Goal: Task Accomplishment & Management: Use online tool/utility

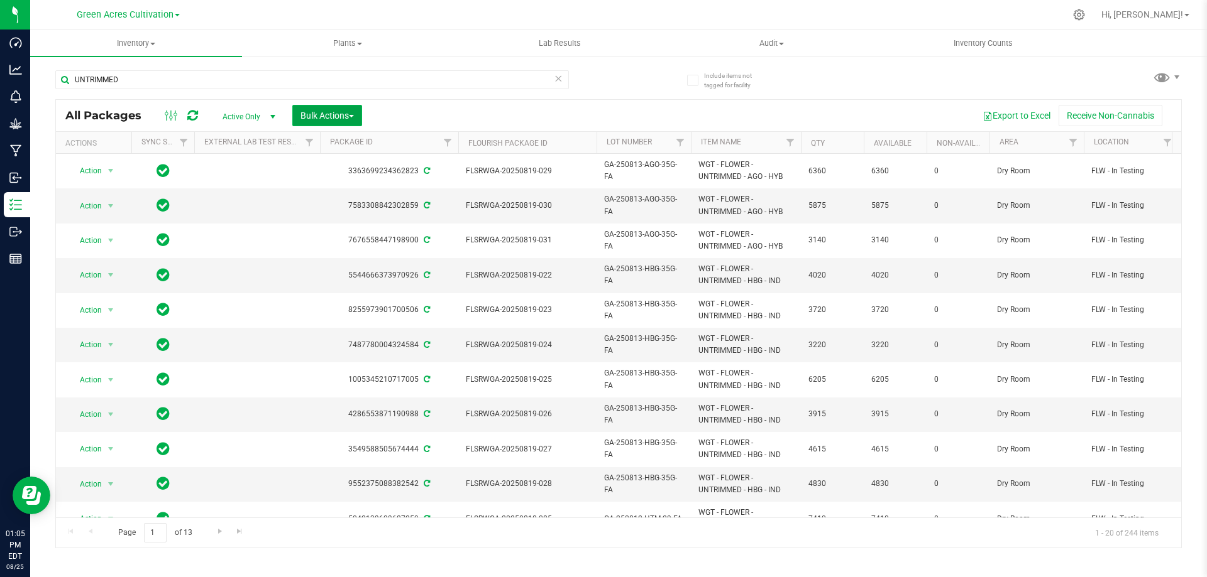
click at [351, 117] on span "button" at bounding box center [351, 116] width 5 height 3
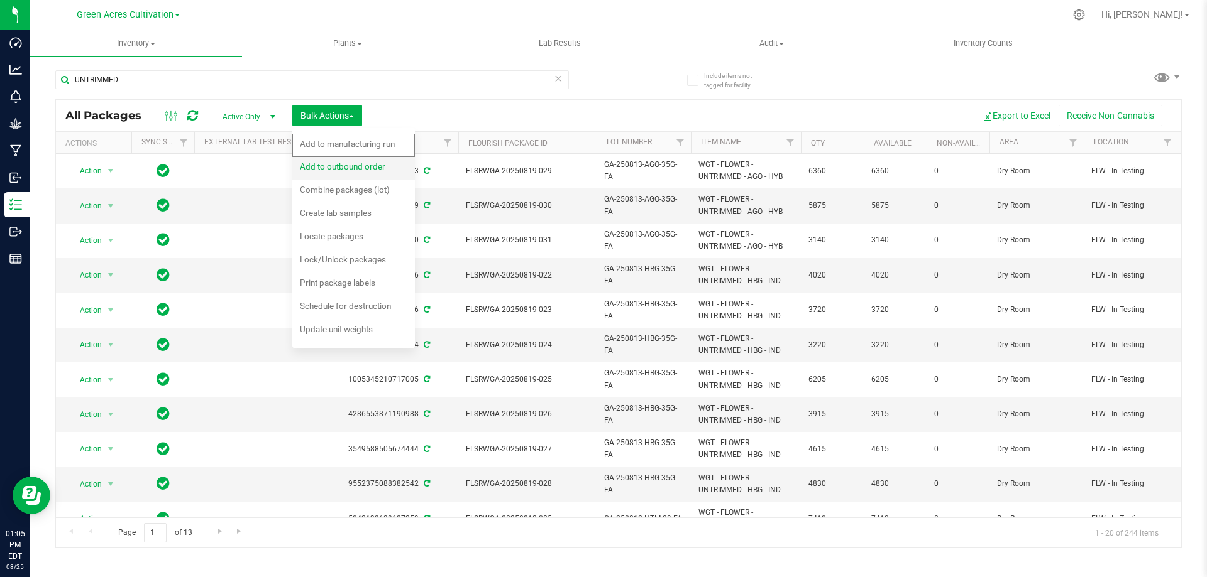
click at [351, 167] on span "Add to outbound order" at bounding box center [342, 166] width 85 height 10
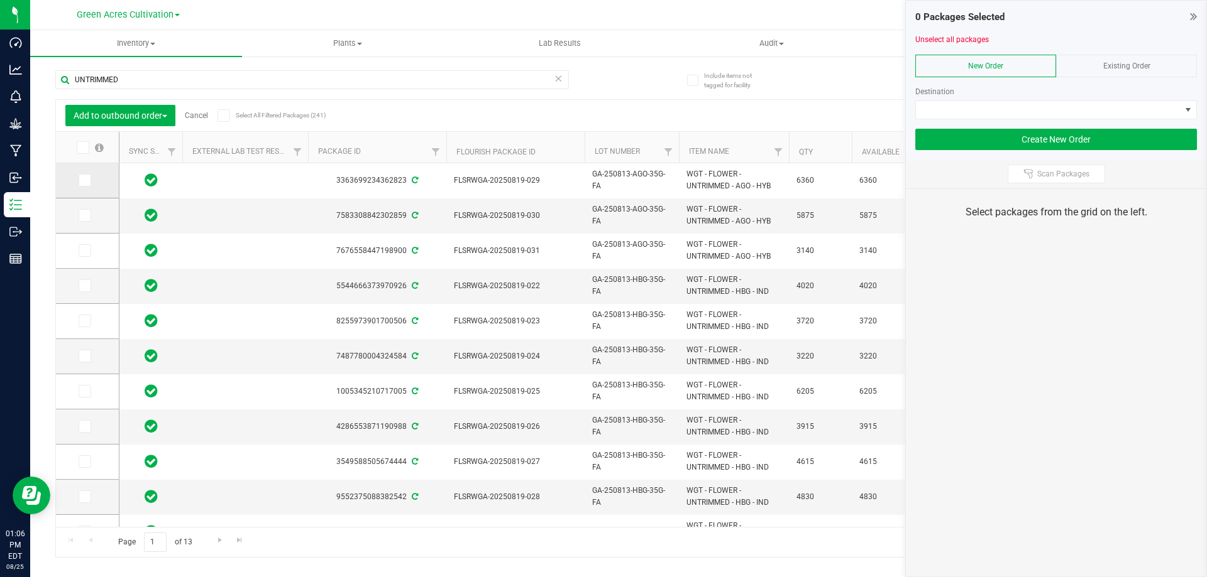
click at [85, 180] on icon at bounding box center [84, 180] width 8 height 0
click at [0, 0] on input "checkbox" at bounding box center [0, 0] width 0 height 0
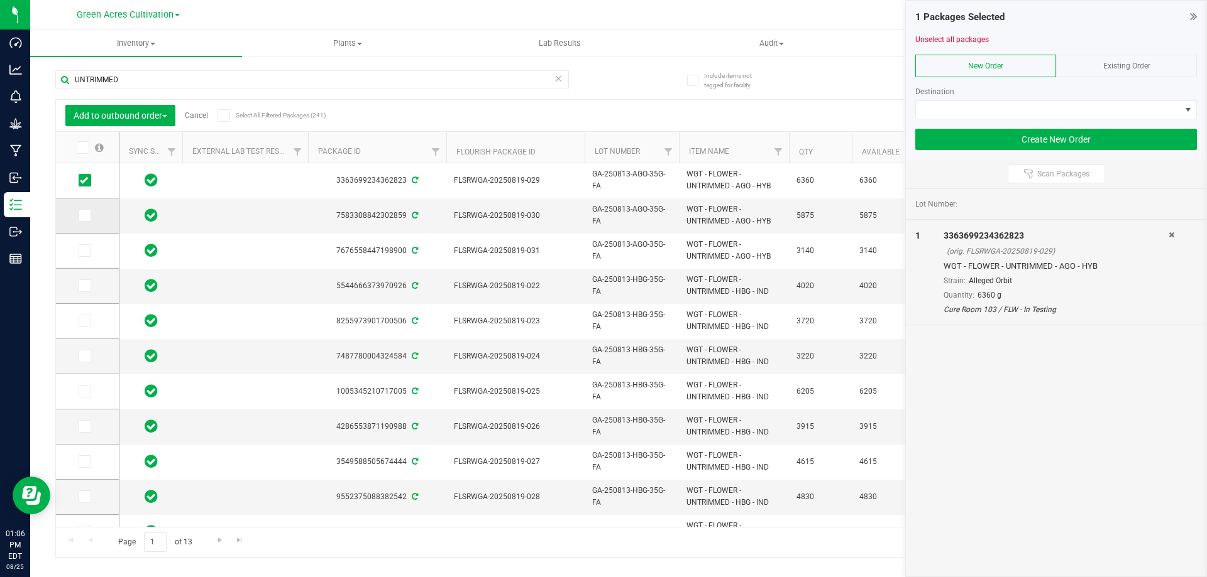
click at [86, 216] on icon at bounding box center [84, 216] width 8 height 0
click at [0, 0] on input "checkbox" at bounding box center [0, 0] width 0 height 0
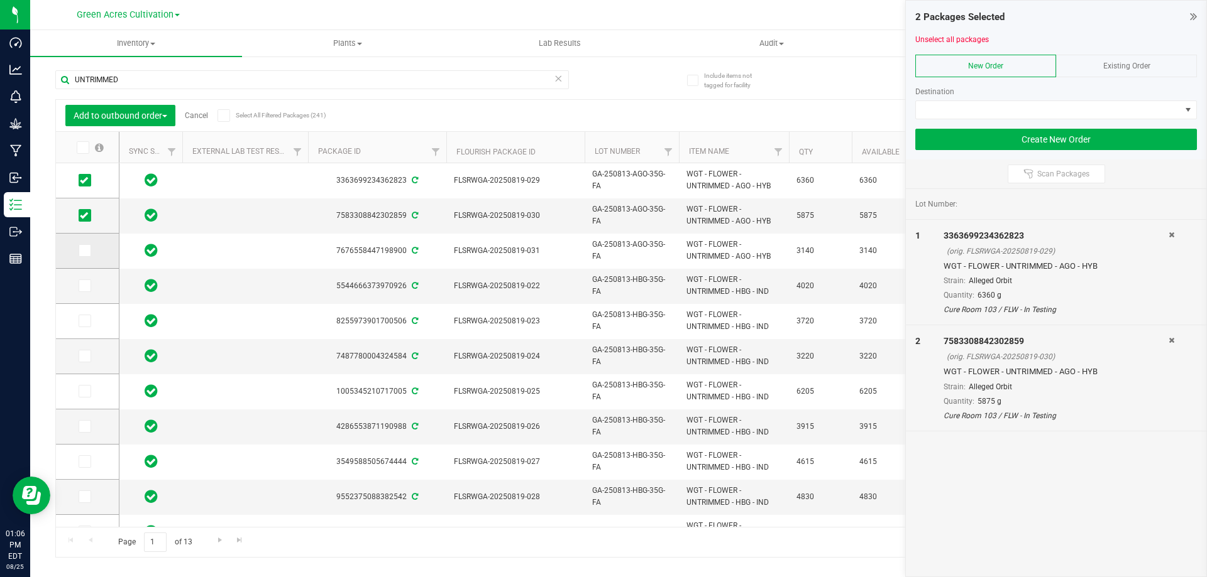
click at [83, 251] on icon at bounding box center [84, 251] width 8 height 0
click at [0, 0] on input "checkbox" at bounding box center [0, 0] width 0 height 0
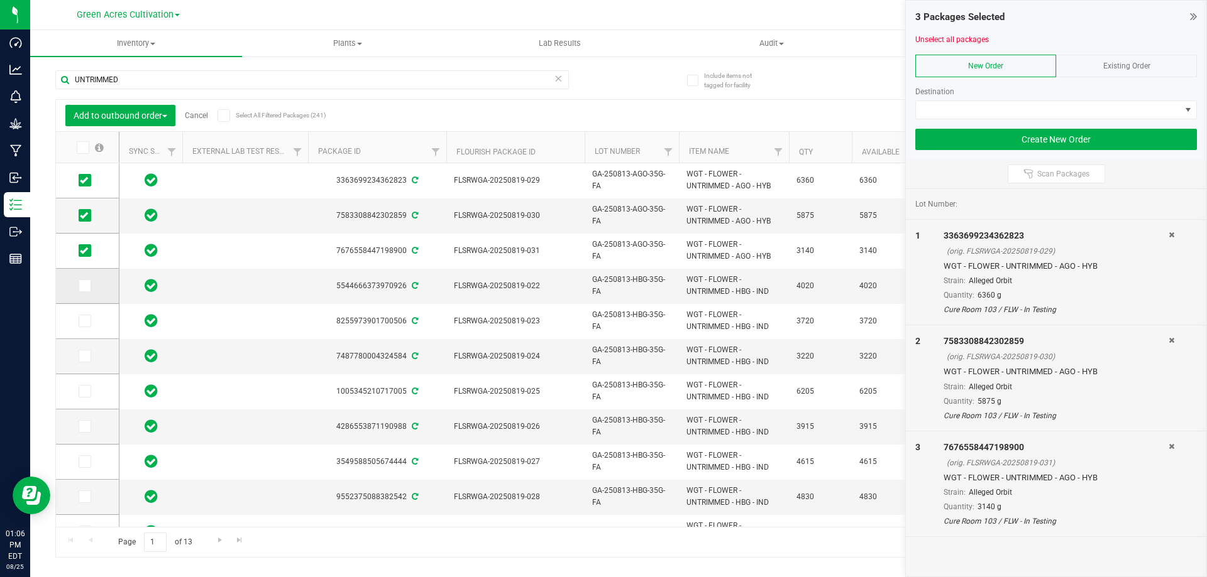
click at [84, 290] on span at bounding box center [85, 286] width 13 height 13
click at [0, 0] on input "checkbox" at bounding box center [0, 0] width 0 height 0
click at [86, 321] on icon at bounding box center [84, 321] width 8 height 0
click at [0, 0] on input "checkbox" at bounding box center [0, 0] width 0 height 0
click at [84, 356] on icon at bounding box center [84, 356] width 8 height 0
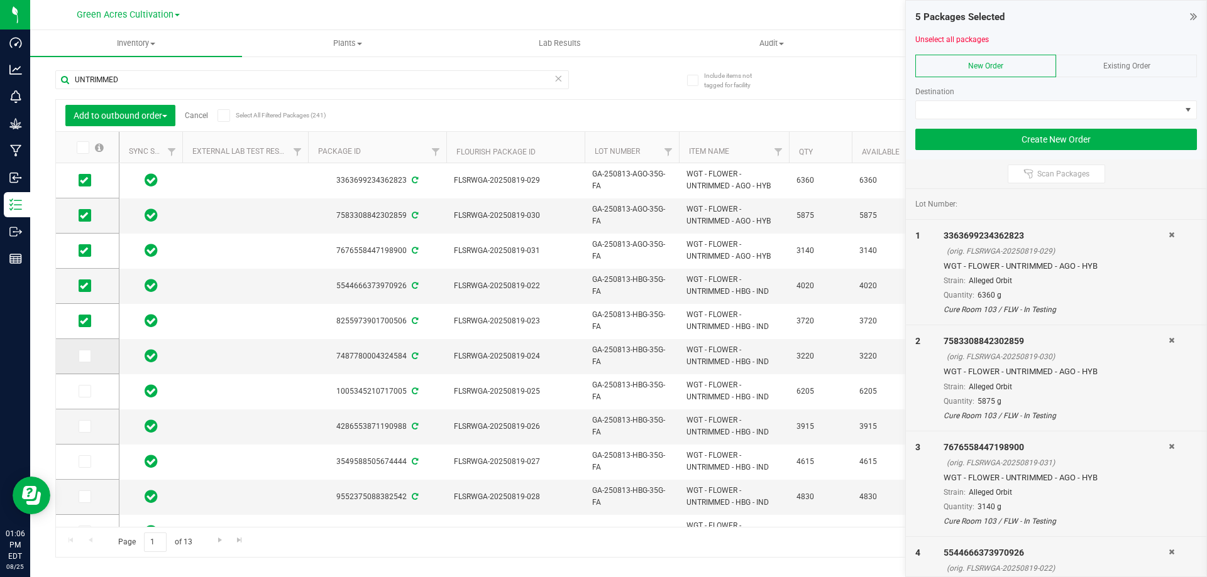
click at [0, 0] on input "checkbox" at bounding box center [0, 0] width 0 height 0
click at [84, 391] on icon at bounding box center [84, 391] width 8 height 0
click at [0, 0] on input "checkbox" at bounding box center [0, 0] width 0 height 0
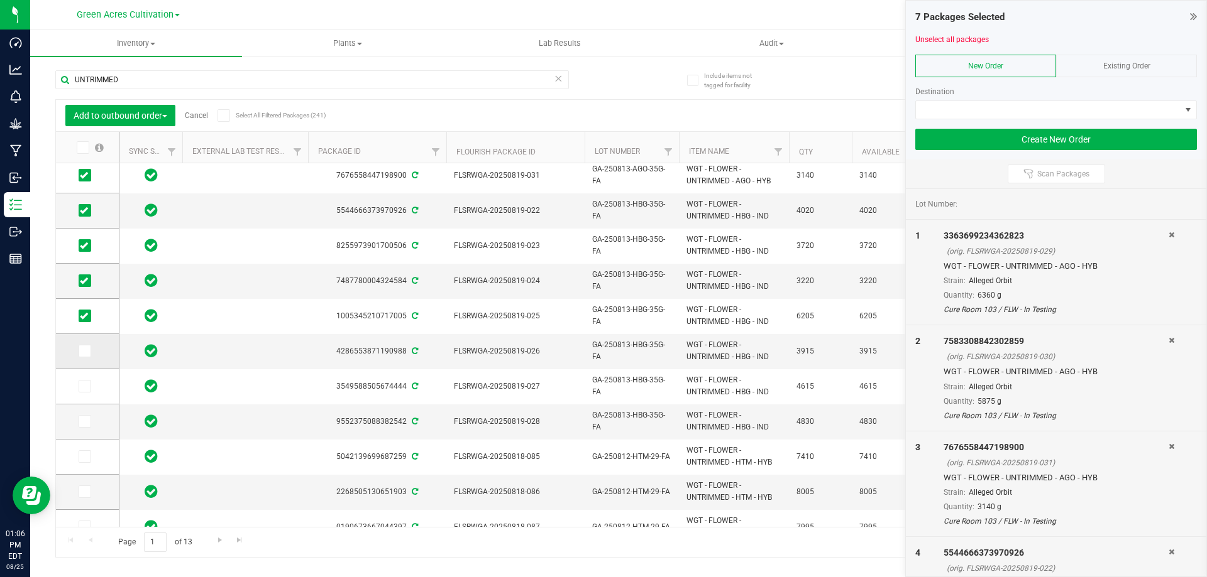
click at [83, 356] on span at bounding box center [85, 351] width 13 height 13
click at [0, 0] on input "checkbox" at bounding box center [0, 0] width 0 height 0
click at [83, 386] on icon at bounding box center [84, 386] width 8 height 0
click at [0, 0] on input "checkbox" at bounding box center [0, 0] width 0 height 0
click at [82, 422] on icon at bounding box center [84, 422] width 8 height 0
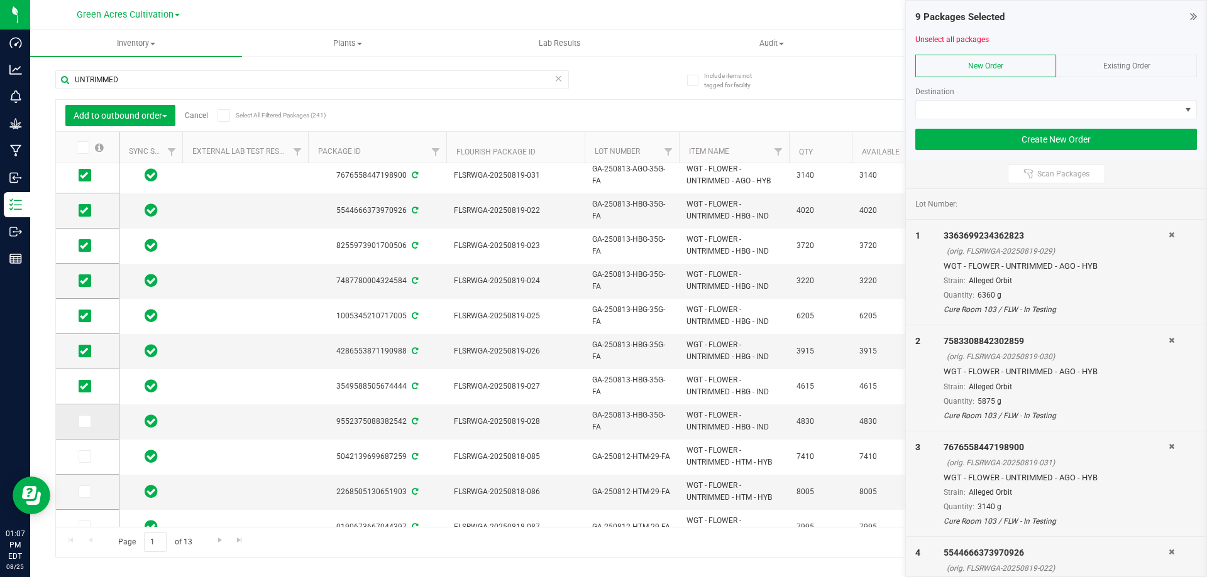
click at [0, 0] on input "checkbox" at bounding box center [0, 0] width 0 height 0
click at [1097, 108] on span at bounding box center [1048, 110] width 265 height 18
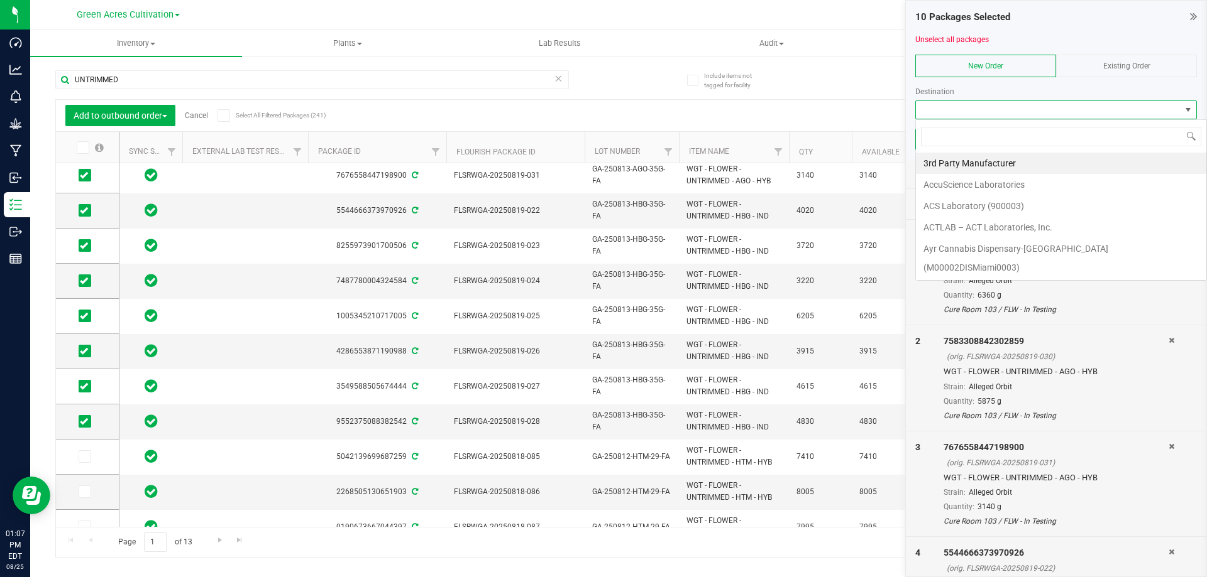
scroll to position [19, 282]
type input "SUN"
click at [997, 278] on li "Sunshine" at bounding box center [1061, 288] width 290 height 21
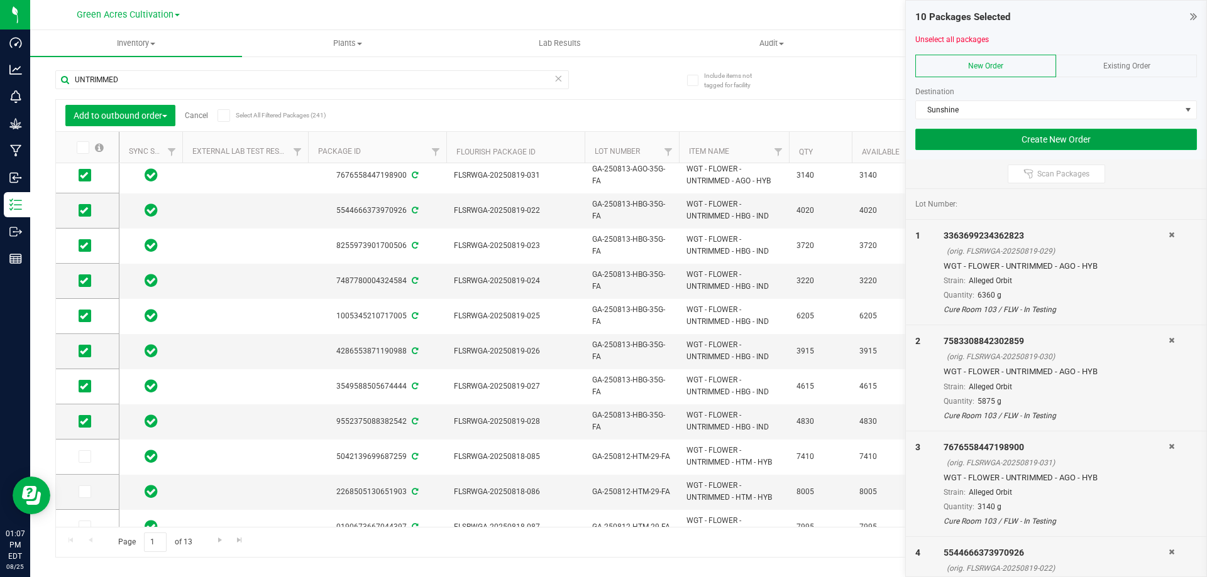
click at [972, 138] on button "Create New Order" at bounding box center [1056, 139] width 282 height 21
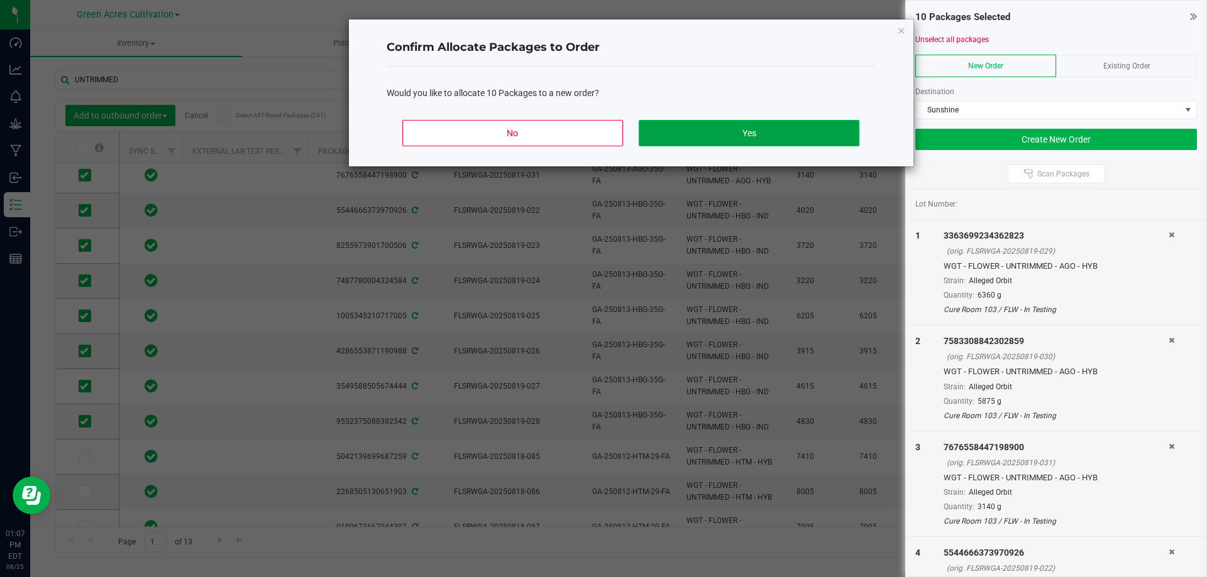
click at [780, 137] on button "Yes" at bounding box center [748, 133] width 220 height 26
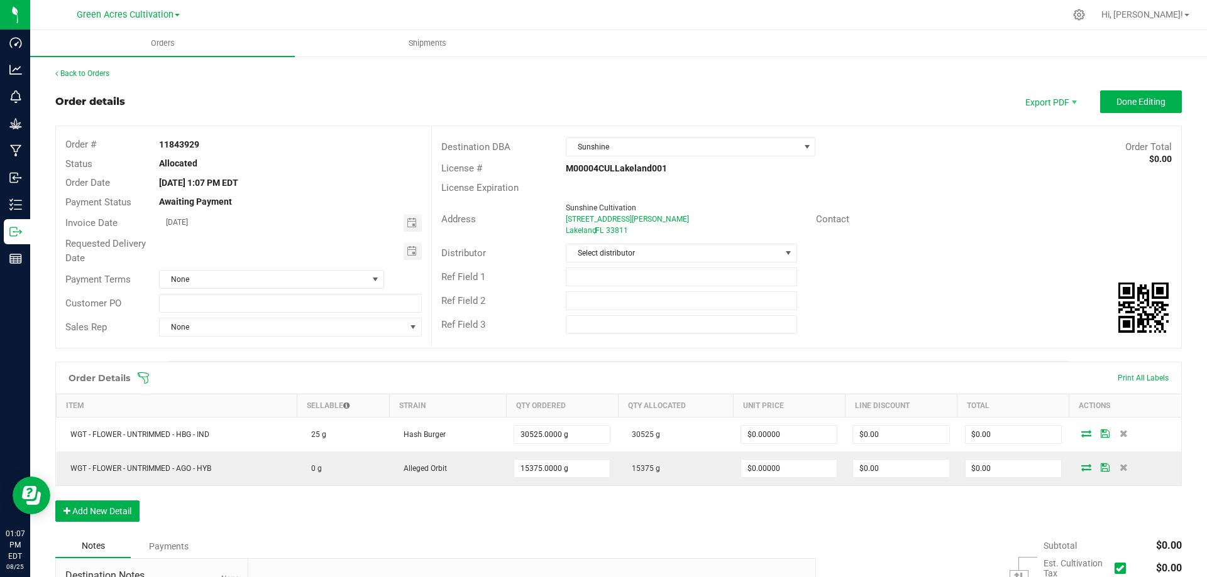
click at [190, 144] on strong "11843929" at bounding box center [179, 145] width 40 height 10
copy strong "11843929"
click at [1125, 102] on span "Done Editing" at bounding box center [1140, 102] width 49 height 10
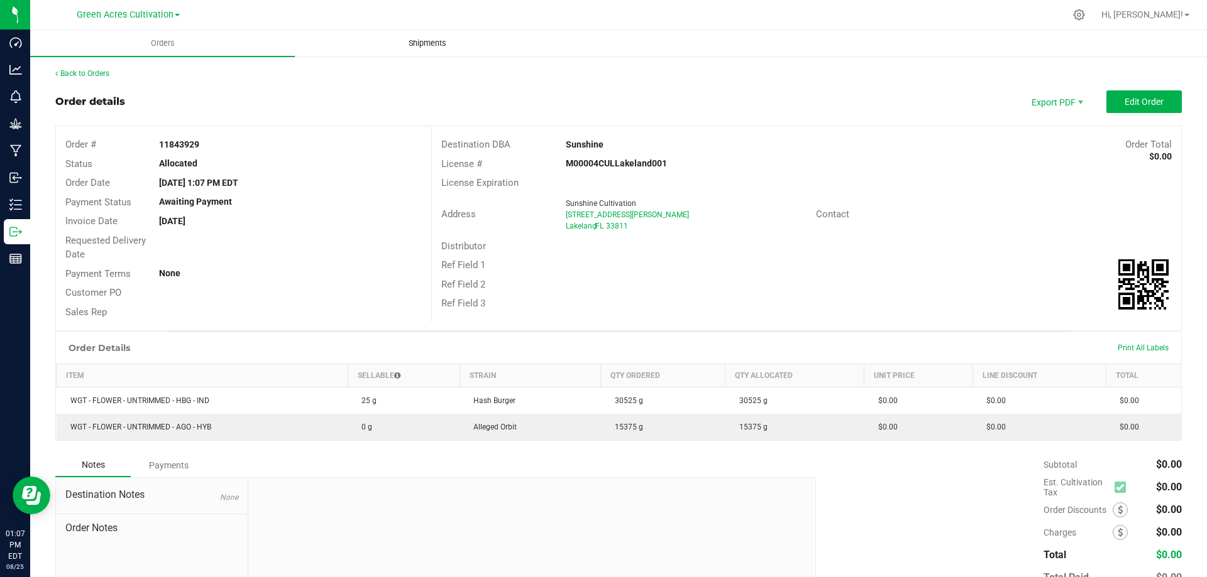
click at [430, 40] on span "Shipments" at bounding box center [427, 43] width 72 height 11
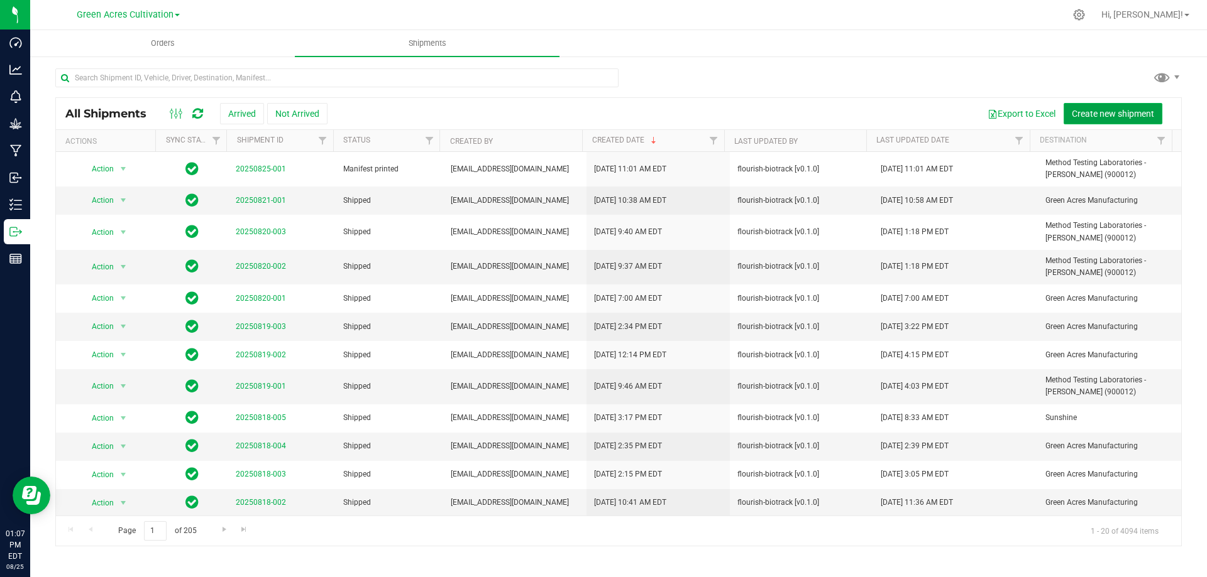
click at [1108, 111] on span "Create new shipment" at bounding box center [1112, 114] width 82 height 10
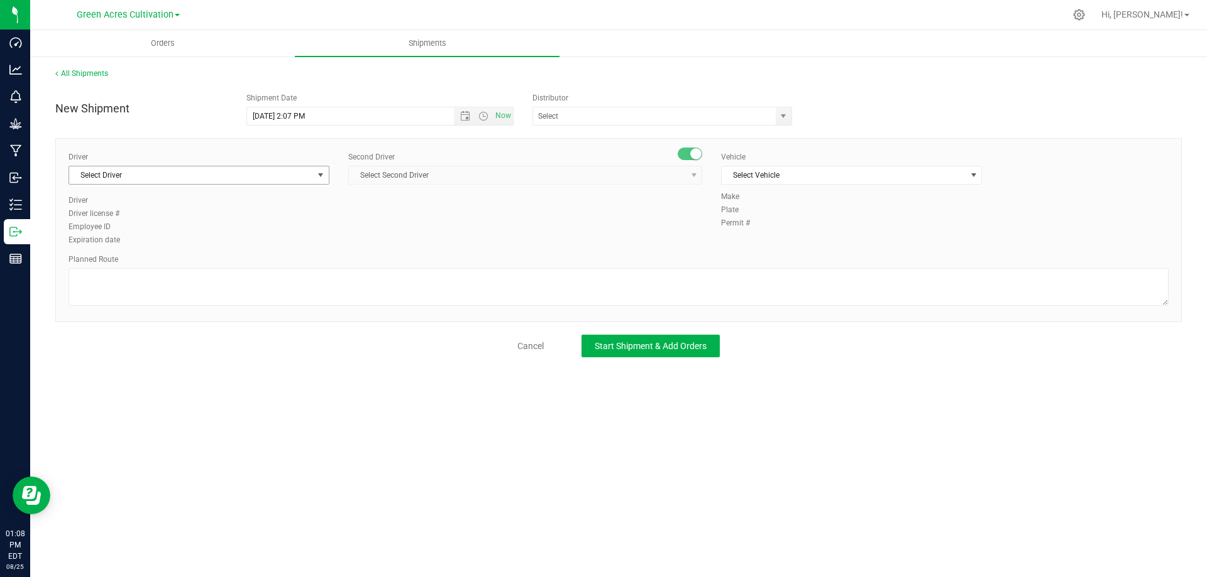
click at [180, 170] on span "Select Driver" at bounding box center [191, 176] width 244 height 18
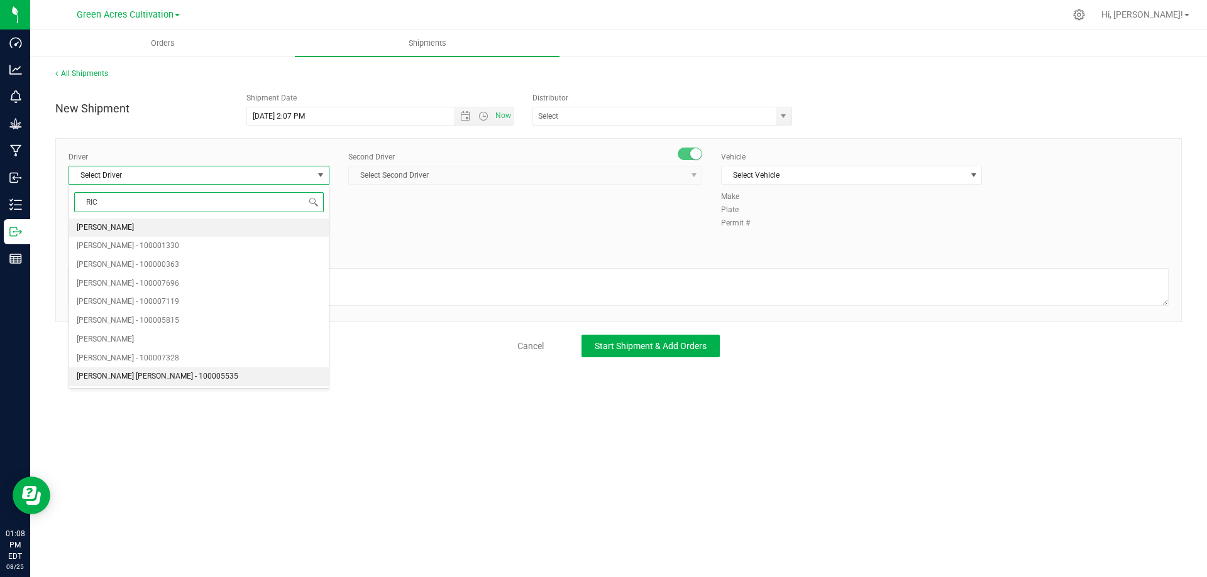
click at [209, 371] on li "[PERSON_NAME] [PERSON_NAME] - 100005535" at bounding box center [199, 377] width 260 height 19
type input "RIC"
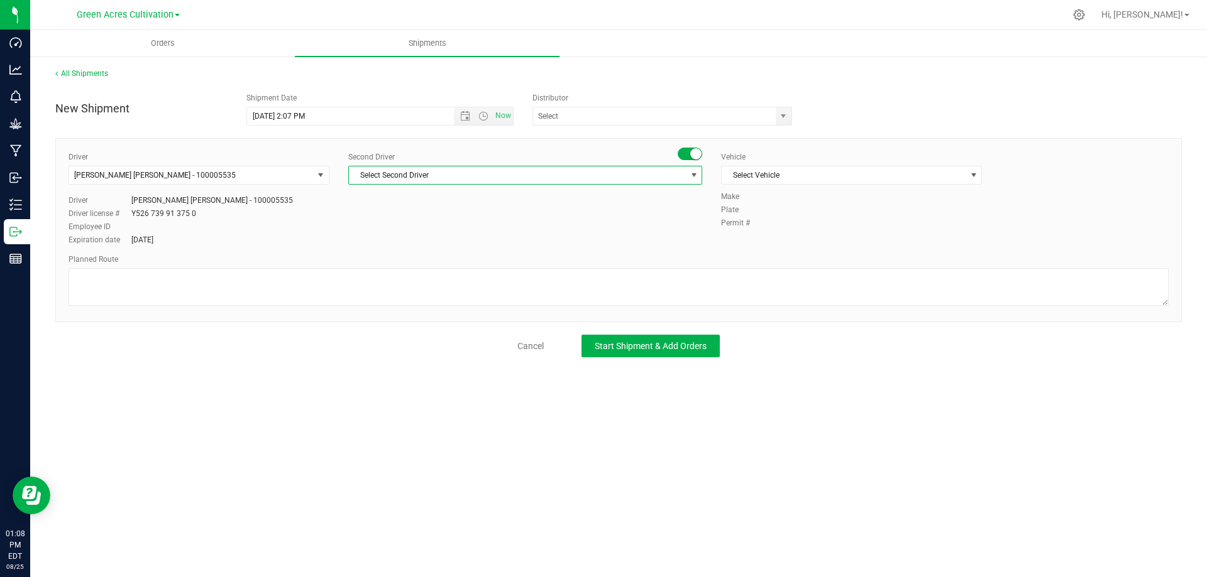
click at [694, 174] on span "select" at bounding box center [694, 175] width 10 height 10
click at [521, 178] on span "Select Second Driver" at bounding box center [517, 176] width 337 height 18
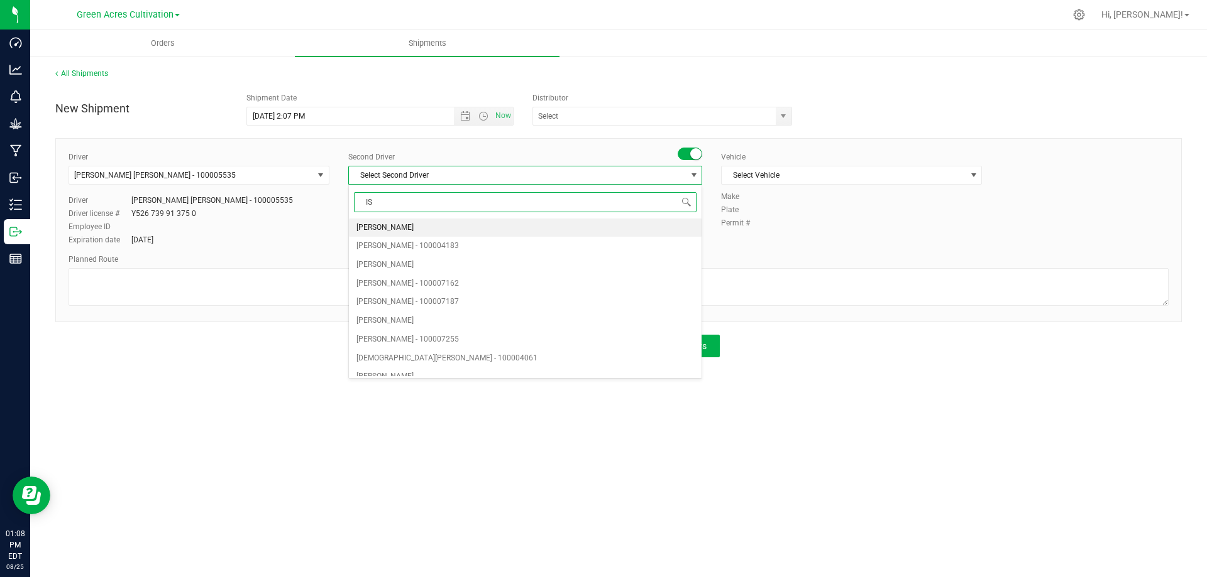
type input "ISA"
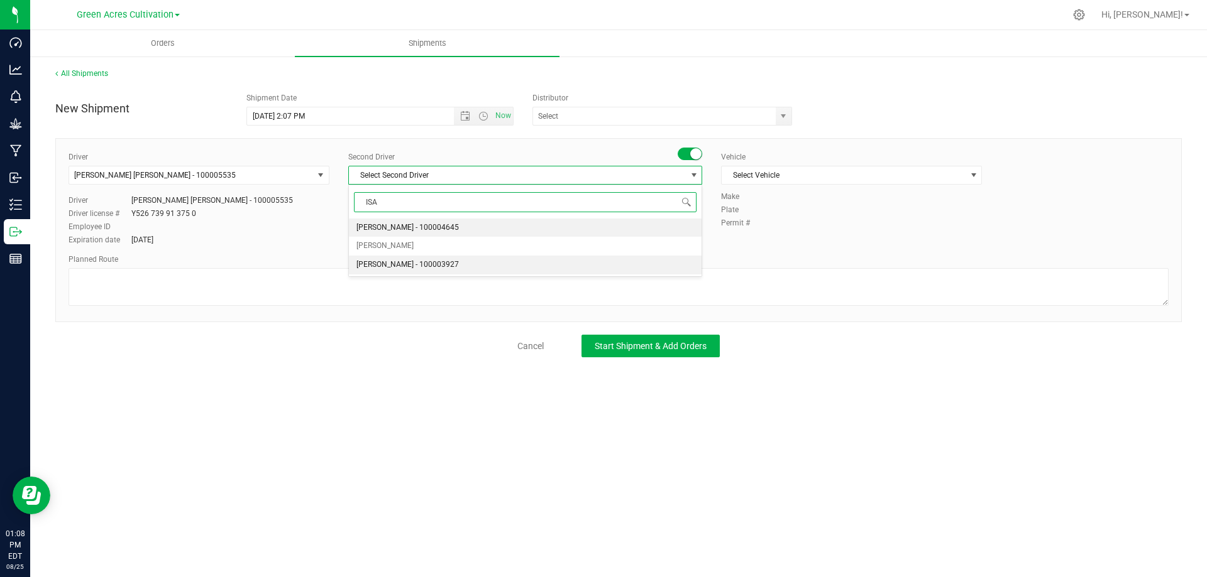
click at [491, 259] on li "[PERSON_NAME] - 100003927" at bounding box center [525, 265] width 353 height 19
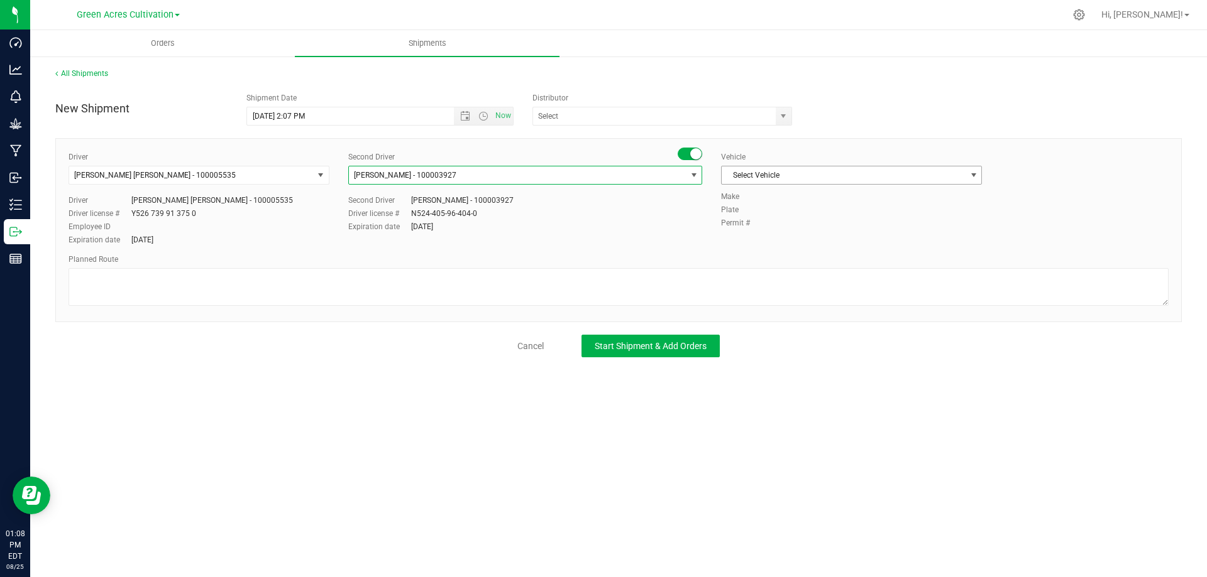
click at [760, 173] on span "Select Vehicle" at bounding box center [843, 176] width 244 height 18
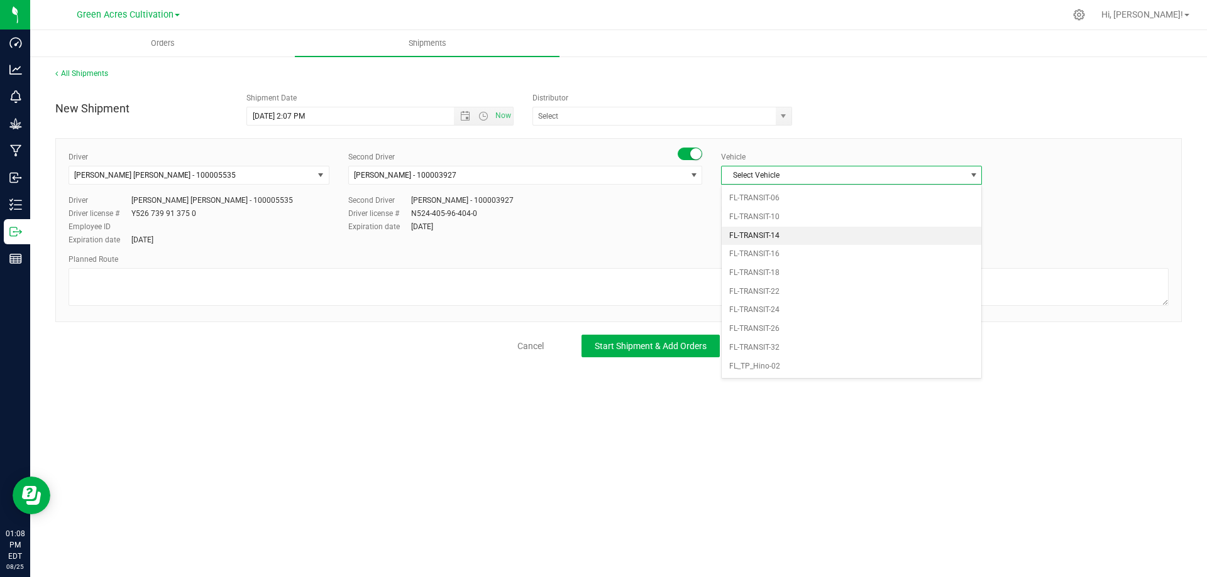
scroll to position [821, 0]
click at [828, 293] on li "FL_TP_Hino-02" at bounding box center [851, 291] width 260 height 19
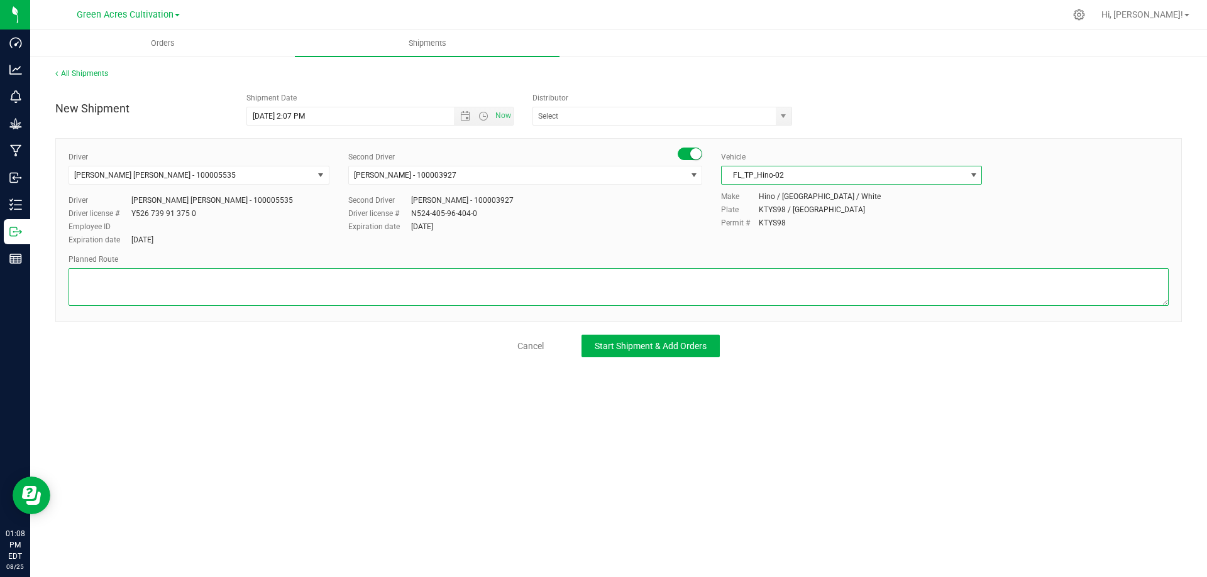
click at [236, 286] on textarea at bounding box center [618, 287] width 1100 height 38
type textarea "GA Cultivation to SN Cultivation"
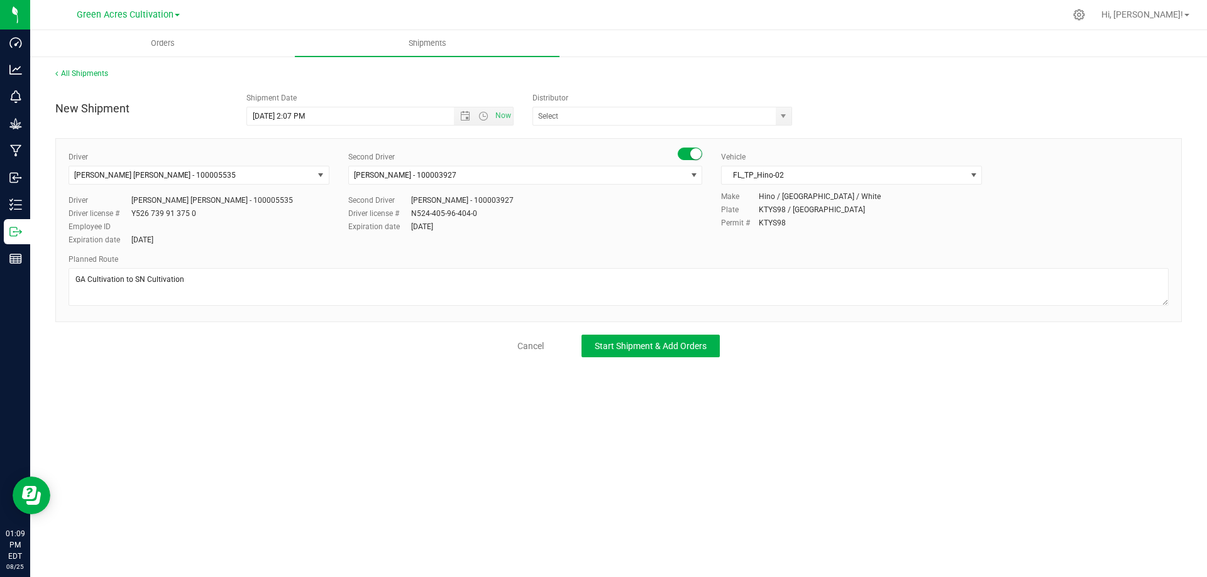
click at [915, 344] on div "Cancel Start Shipment & Add Orders" at bounding box center [618, 346] width 1126 height 23
click at [655, 346] on span "Start Shipment & Add Orders" at bounding box center [650, 346] width 112 height 10
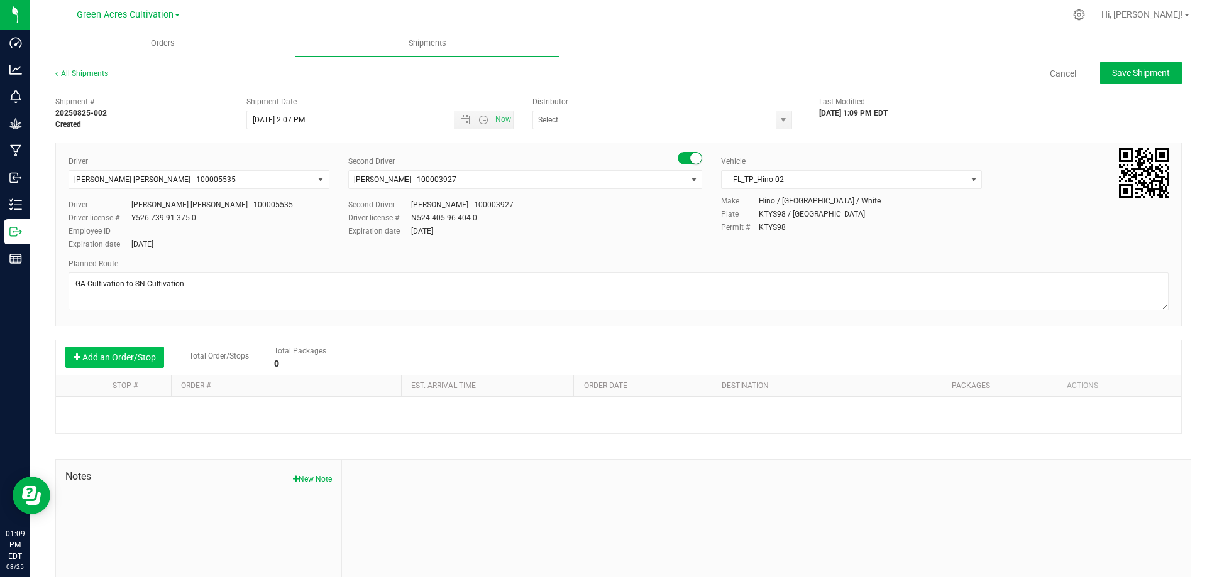
click at [123, 363] on button "Add an Order/Stop" at bounding box center [114, 357] width 99 height 21
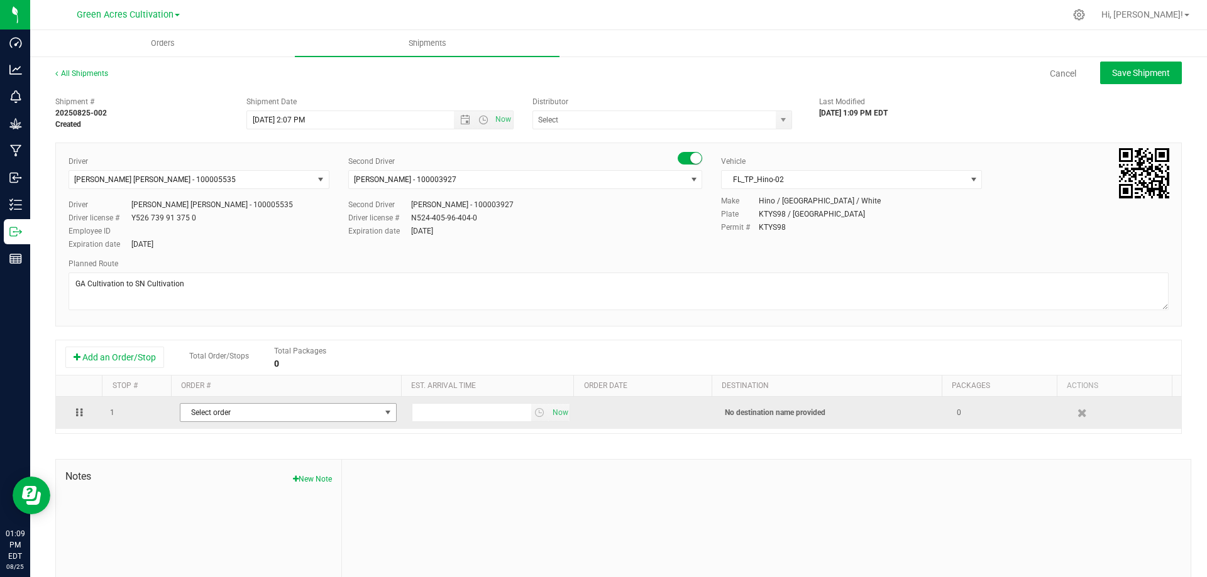
click at [344, 413] on span "Select order" at bounding box center [280, 413] width 200 height 18
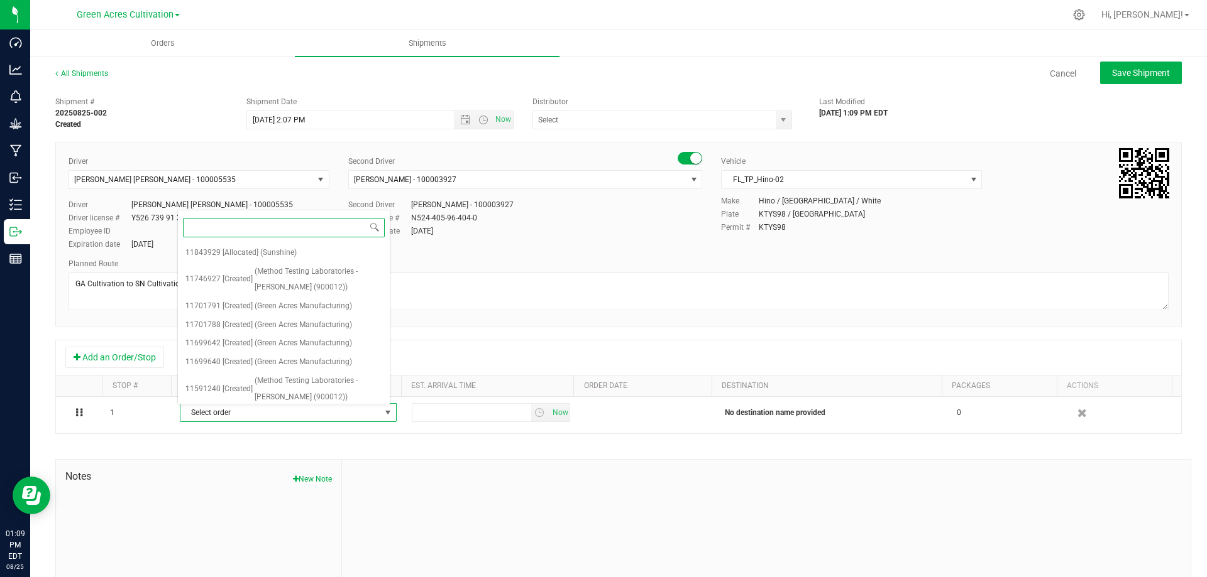
paste input "11843929"
type input "11843929"
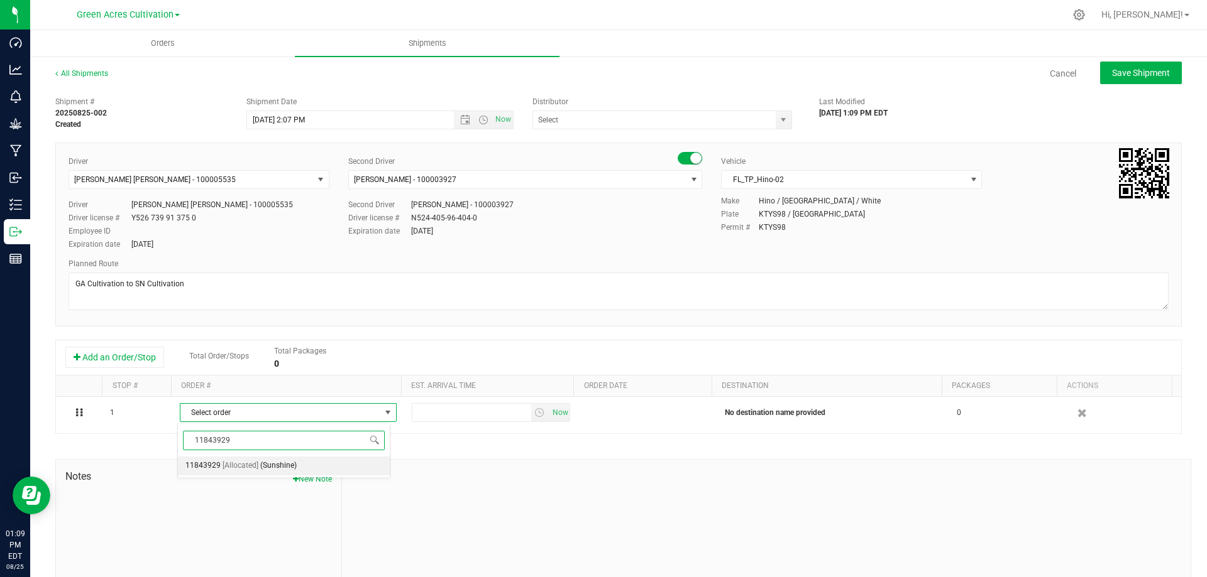
click at [375, 464] on li "11843929 [Allocated] (Sunshine)" at bounding box center [284, 466] width 212 height 19
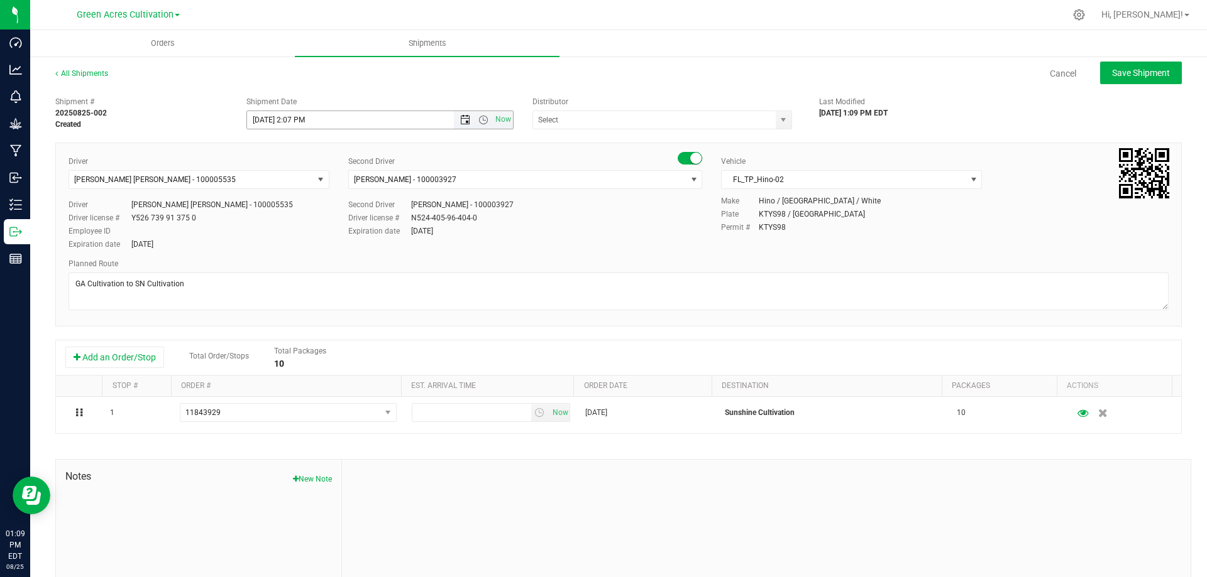
click at [466, 120] on span "Open the date view" at bounding box center [465, 120] width 10 height 10
click at [292, 266] on link "26" at bounding box center [292, 267] width 18 height 19
click at [481, 119] on span "Open the time view" at bounding box center [483, 120] width 10 height 10
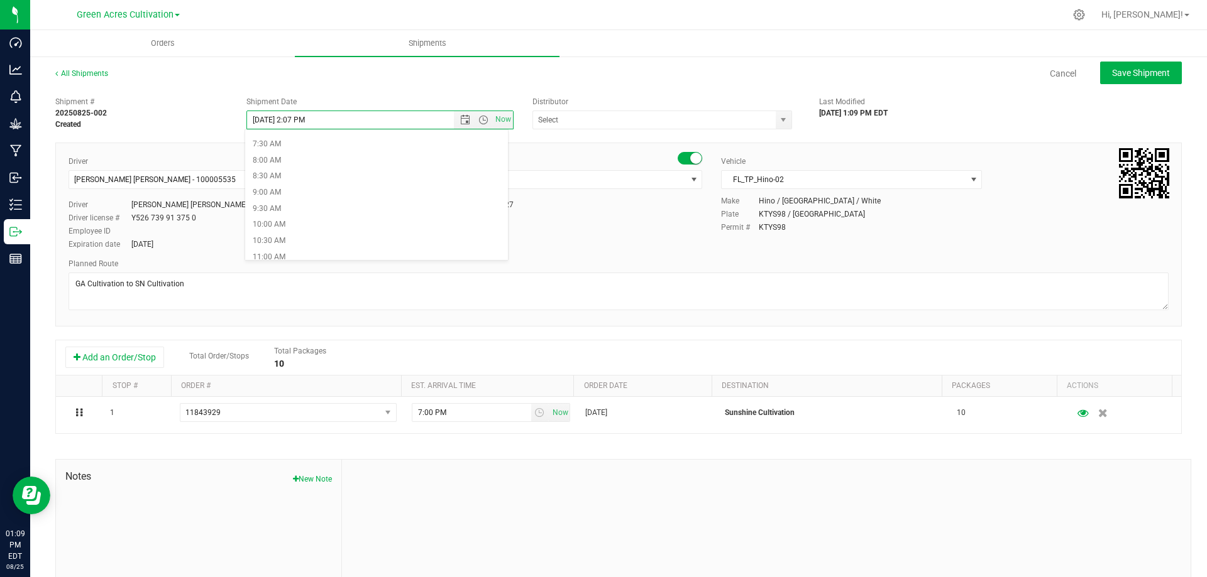
scroll to position [251, 0]
click at [308, 204] on li "10:00 AM" at bounding box center [376, 212] width 263 height 16
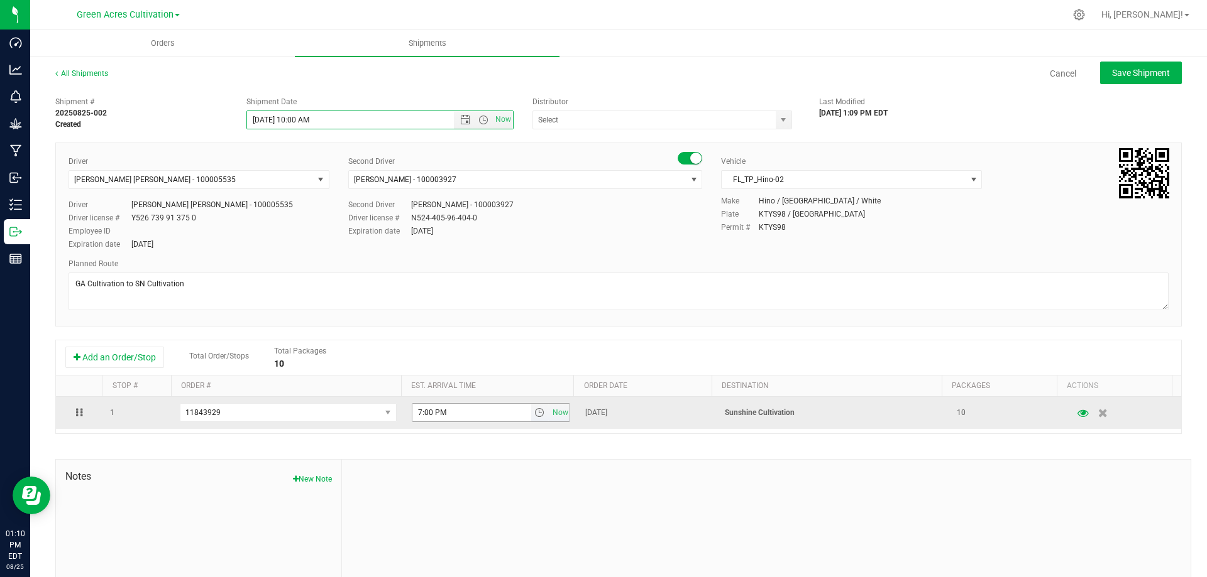
click at [534, 415] on span "select" at bounding box center [539, 413] width 10 height 10
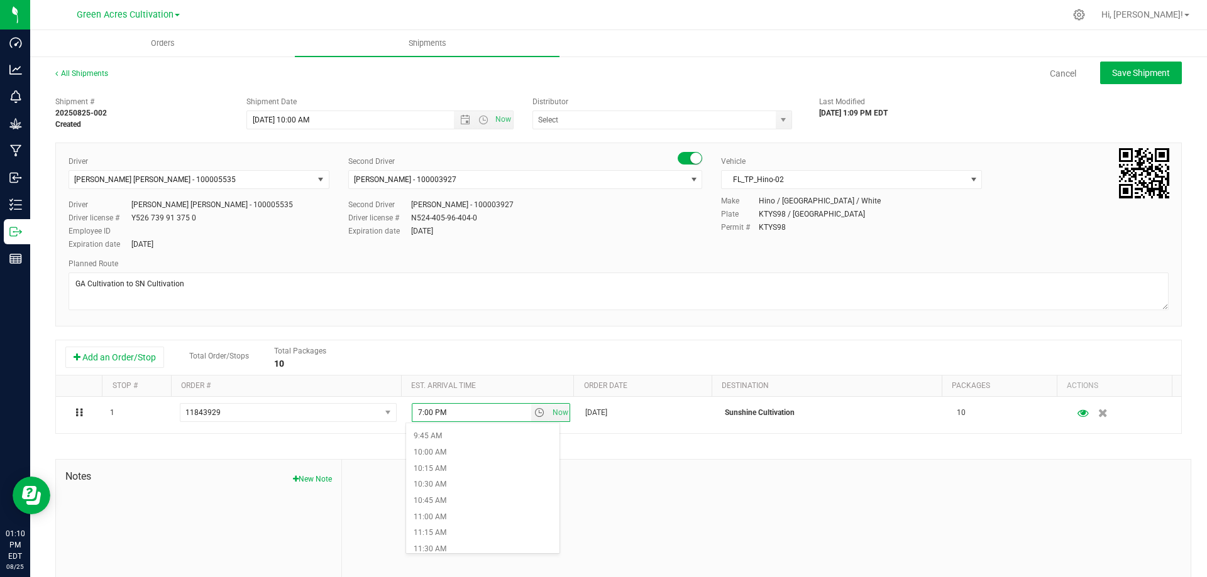
scroll to position [628, 0]
click at [497, 489] on li "10:30 AM" at bounding box center [482, 484] width 153 height 16
click at [1107, 79] on button "Save Shipment" at bounding box center [1141, 73] width 82 height 23
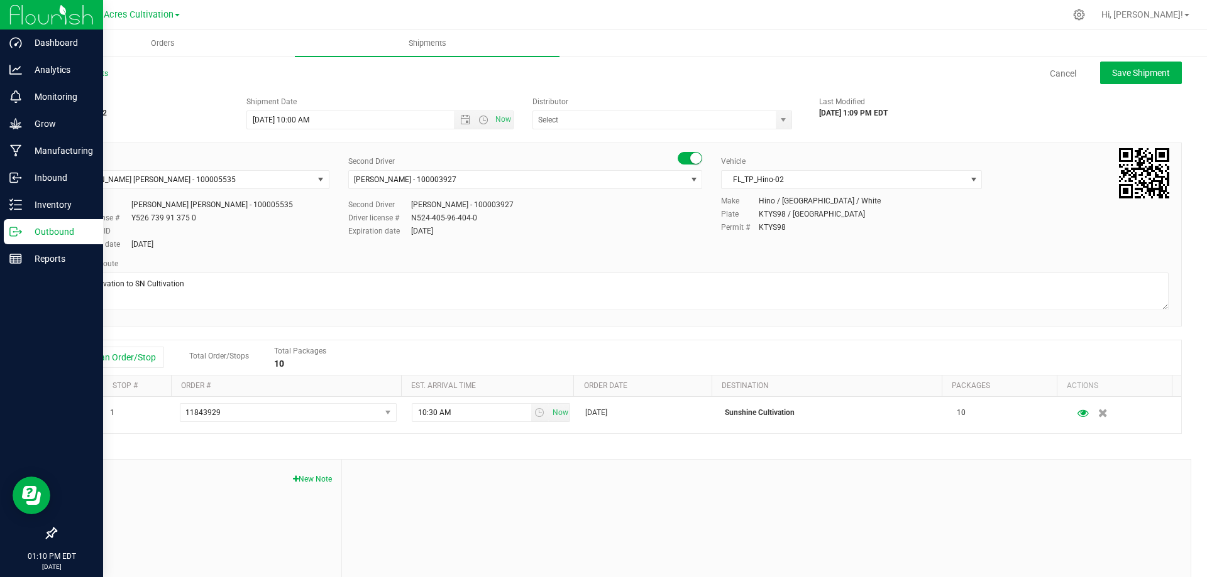
type input "[DATE] 2:00 PM"
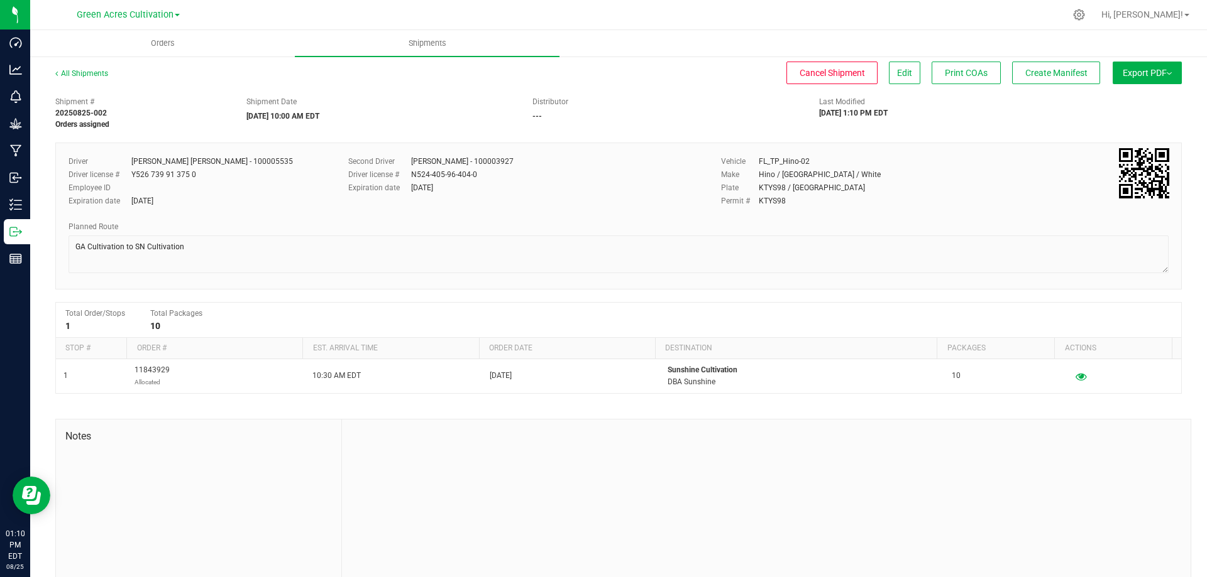
click at [1136, 70] on button "Export PDF" at bounding box center [1146, 73] width 69 height 23
click at [1124, 96] on span "Manifest by Package ID" at bounding box center [1128, 100] width 80 height 9
click at [1063, 70] on span "Create Manifest" at bounding box center [1056, 73] width 62 height 10
